Goal: Check status: Check status

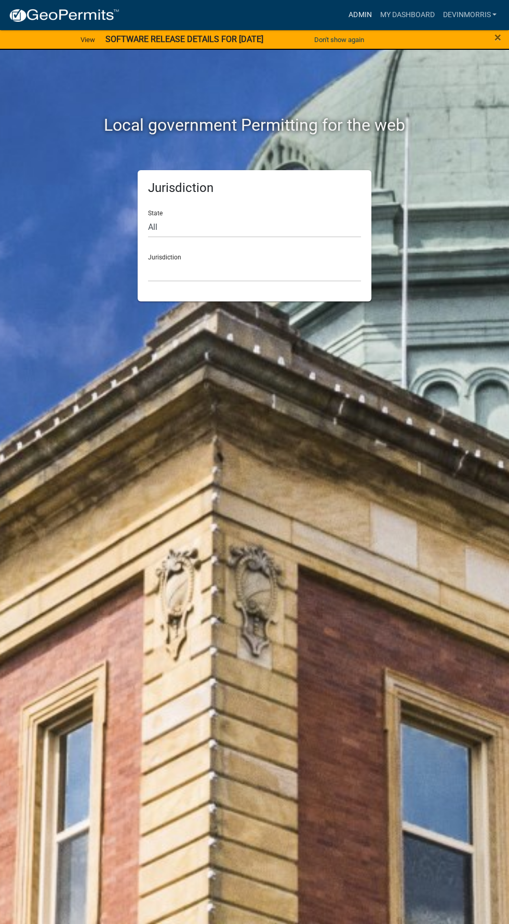
click at [348, 16] on link "Admin" at bounding box center [359, 15] width 31 height 20
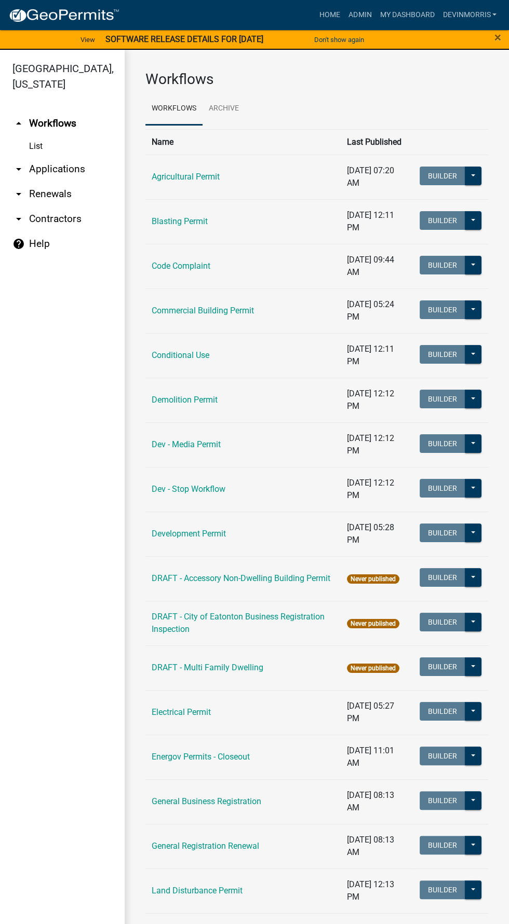
click at [49, 172] on link "arrow_drop_down Applications" at bounding box center [62, 169] width 125 height 25
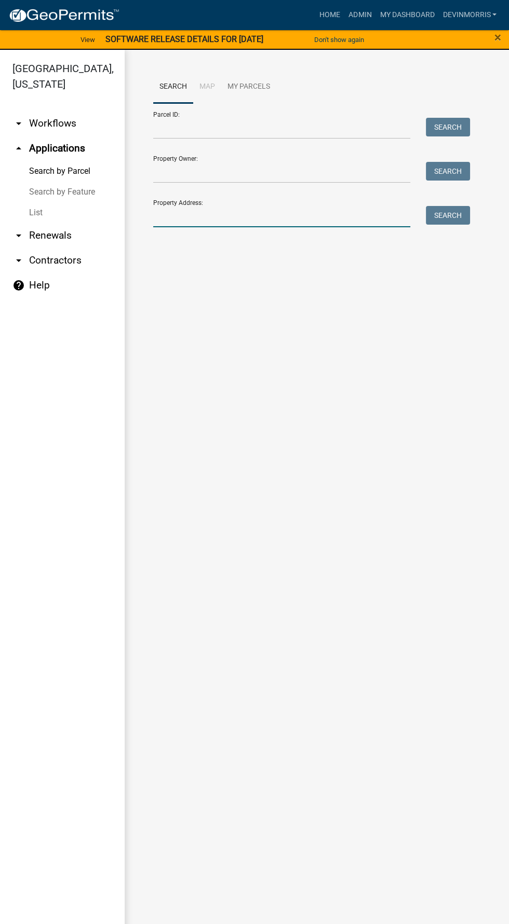
click at [243, 216] on input "Property Address:" at bounding box center [281, 216] width 257 height 21
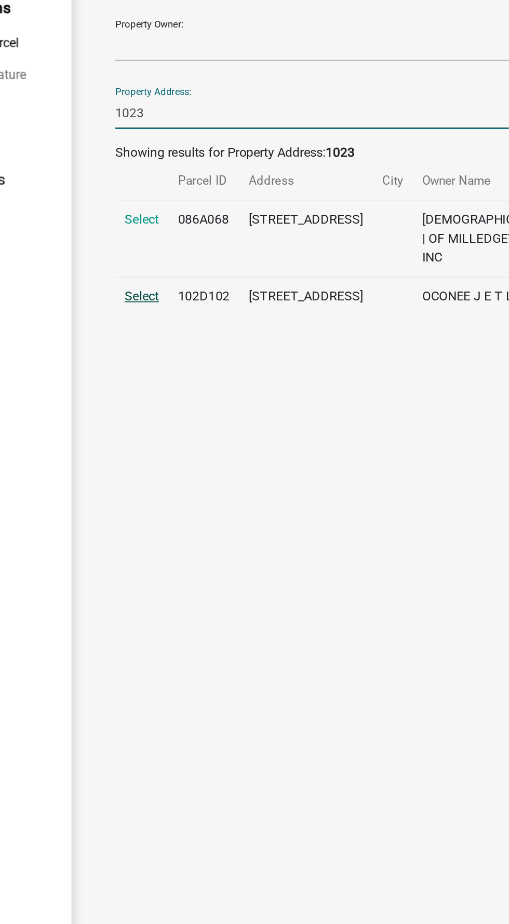
type input "1023"
click at [168, 339] on span "Select" at bounding box center [170, 337] width 22 height 10
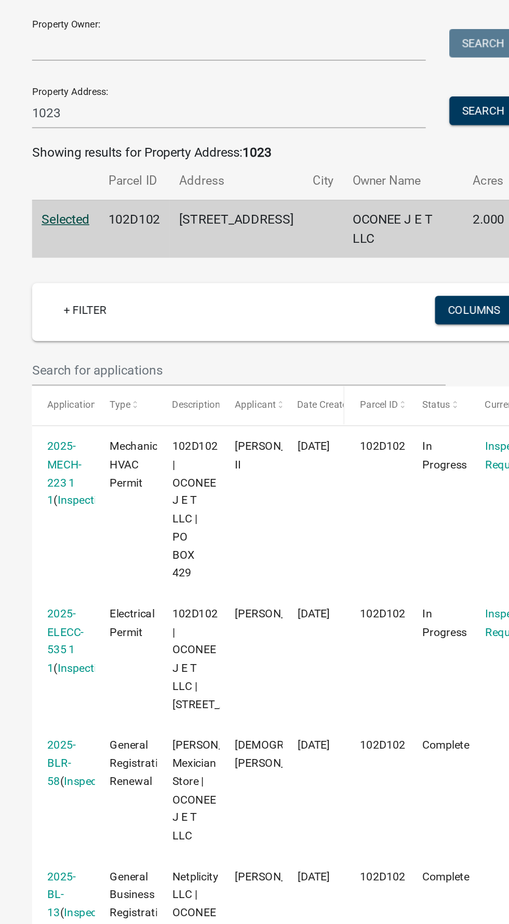
click at [342, 407] on span "Date Created" at bounding box center [345, 407] width 36 height 7
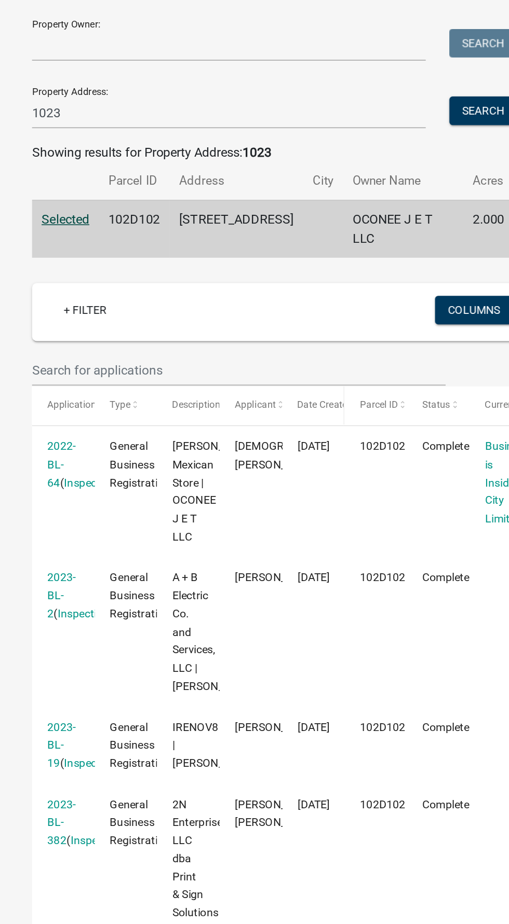
click at [334, 407] on span "Date Created" at bounding box center [345, 407] width 36 height 7
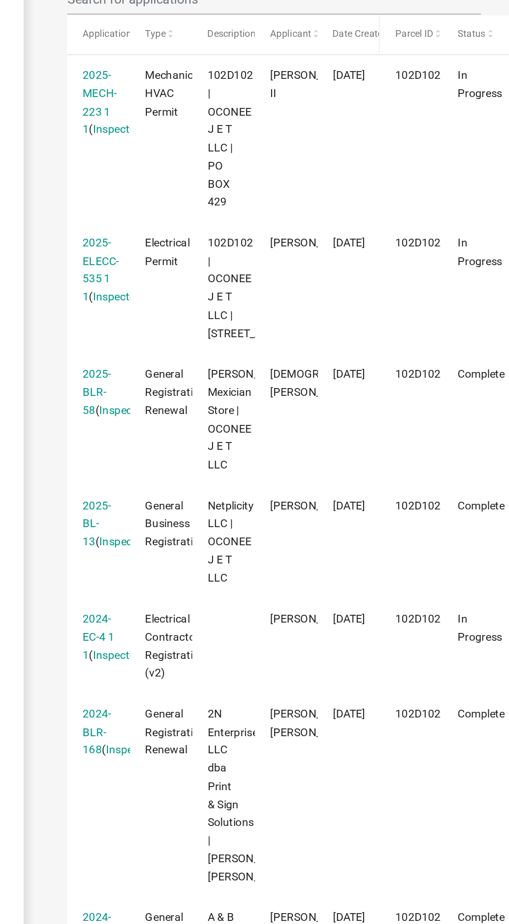
scroll to position [243, 0]
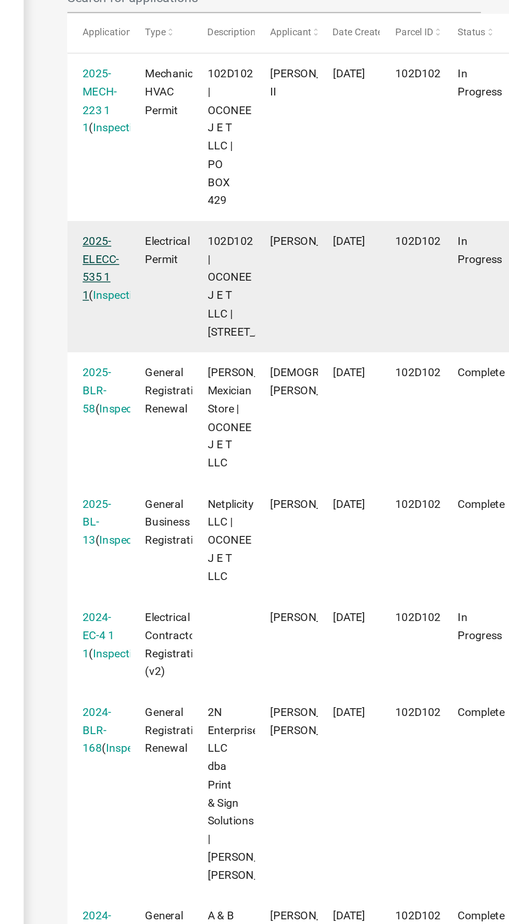
click at [164, 311] on link "2025-ELECC-535 1 1" at bounding box center [175, 318] width 24 height 44
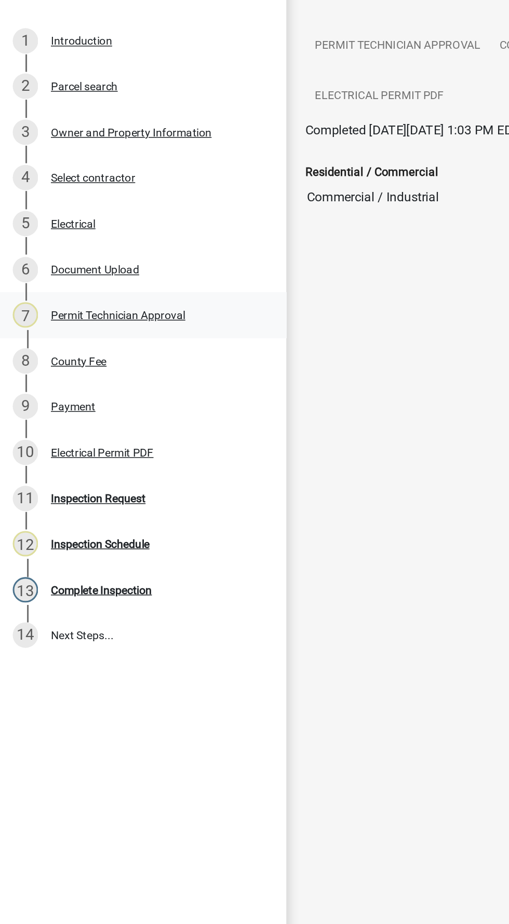
click at [55, 348] on div "Permit Technician Approval" at bounding box center [77, 348] width 88 height 7
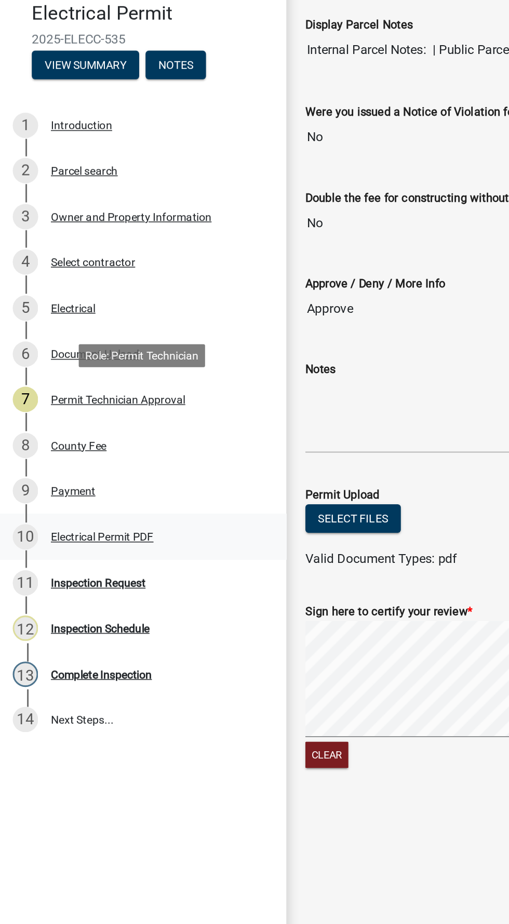
click at [55, 448] on link "10 Electrical Permit PDF" at bounding box center [93, 439] width 187 height 30
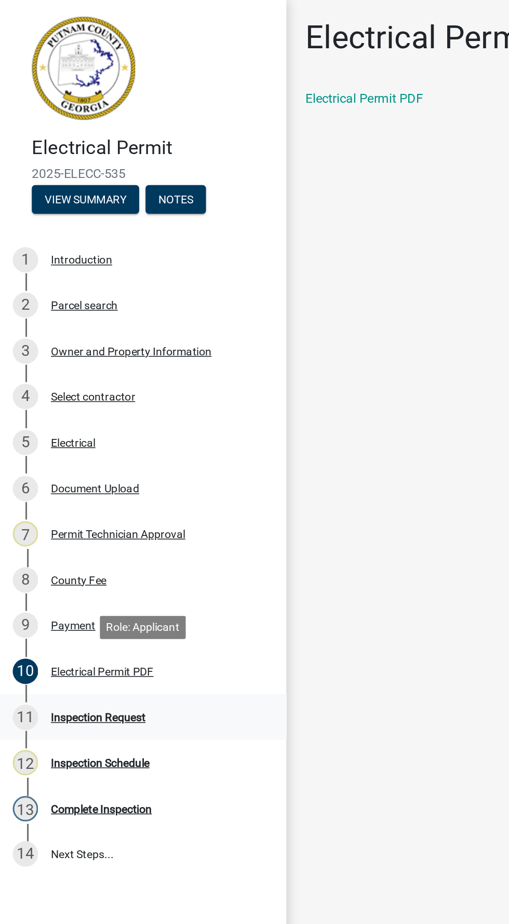
click at [63, 471] on div "Inspection Request" at bounding box center [64, 468] width 62 height 7
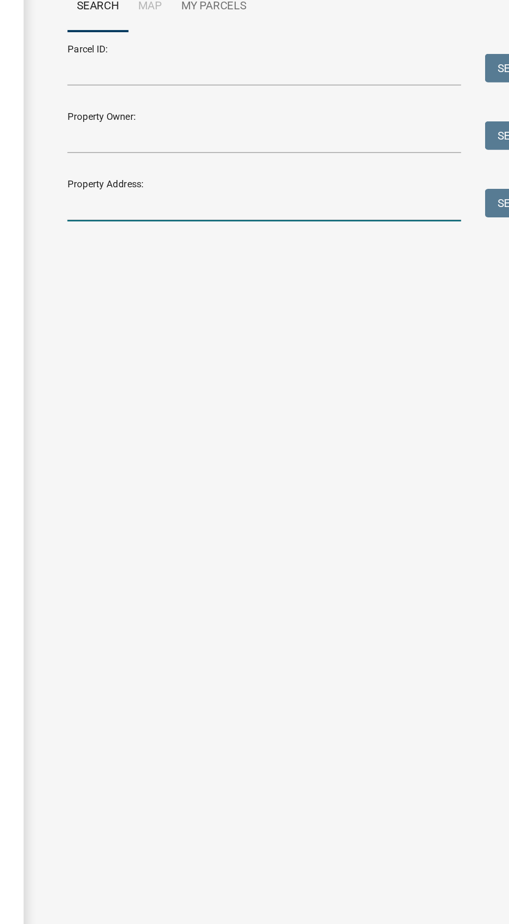
click at [189, 218] on input "Property Address:" at bounding box center [281, 216] width 257 height 21
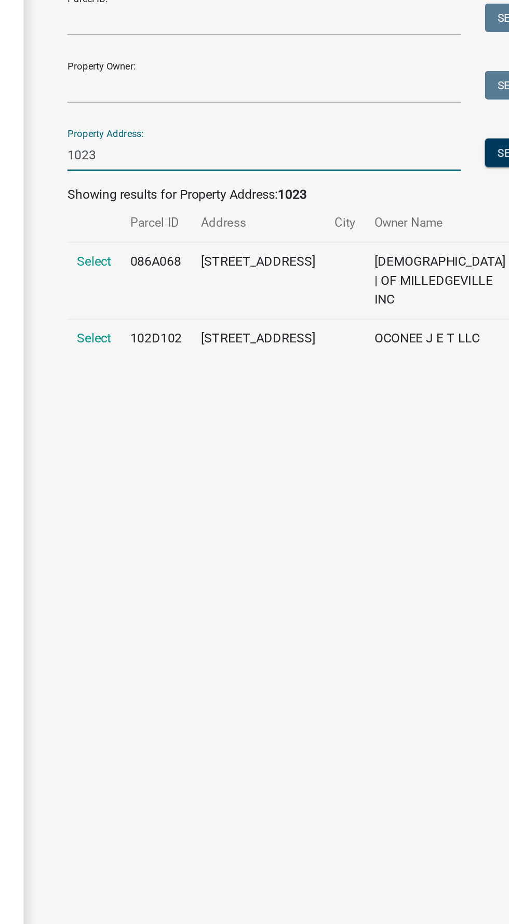
type input "1023"
click at [165, 335] on span "Select" at bounding box center [170, 337] width 22 height 10
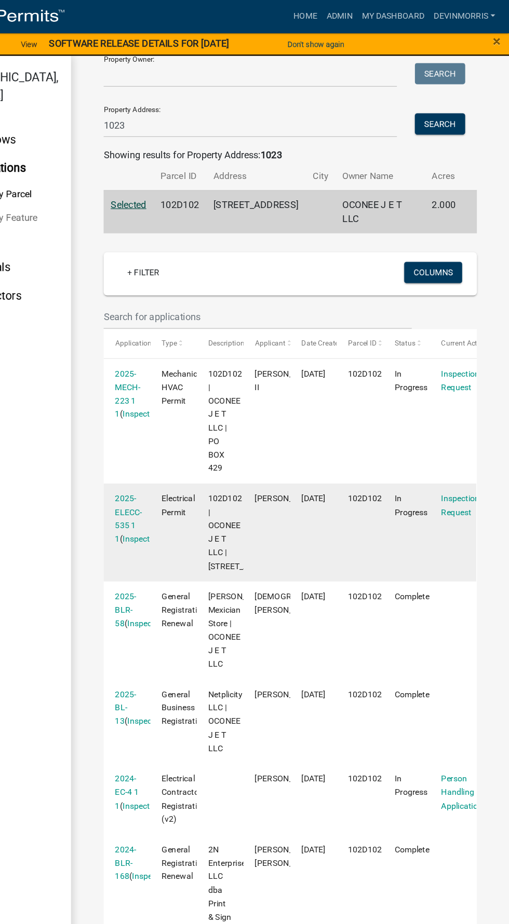
click at [369, 482] on datatable-body-cell "102D102" at bounding box center [377, 468] width 41 height 86
click at [172, 461] on link "2025-ELECC-535 1 1" at bounding box center [175, 456] width 24 height 44
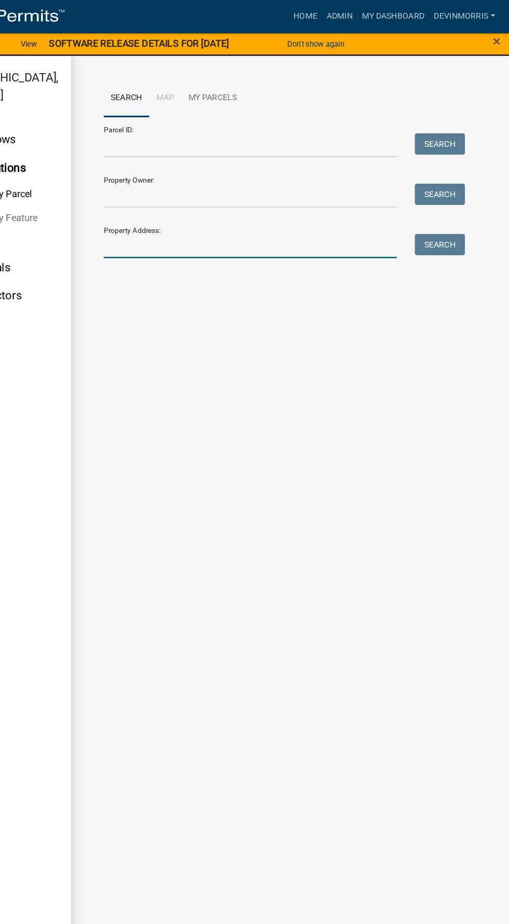
click at [184, 216] on input "Property Address:" at bounding box center [281, 216] width 257 height 21
type input "1023"
click at [444, 215] on button "Search" at bounding box center [448, 215] width 44 height 19
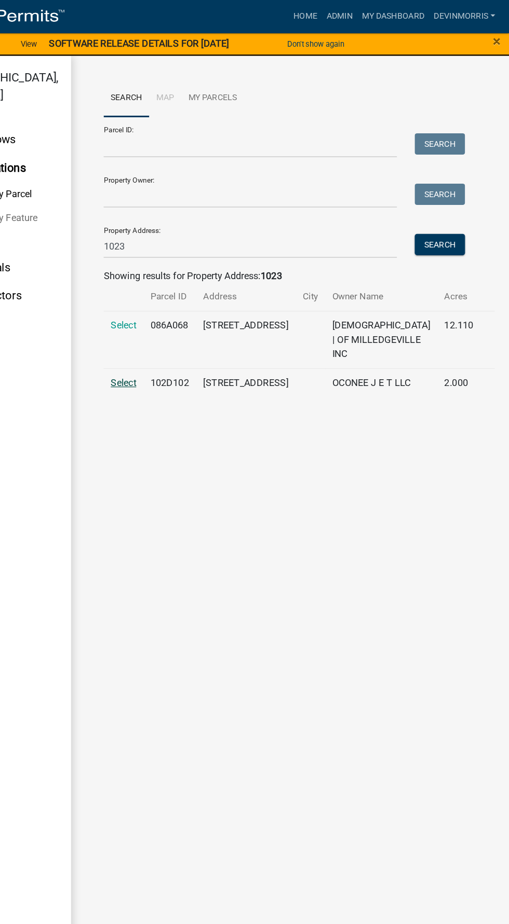
click at [166, 337] on span "Select" at bounding box center [170, 337] width 22 height 10
